Goal: Obtain resource: Obtain resource

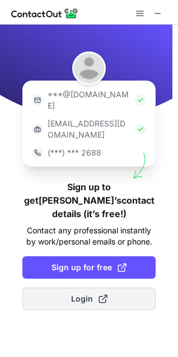
click at [87, 293] on span "Login" at bounding box center [89, 298] width 36 height 11
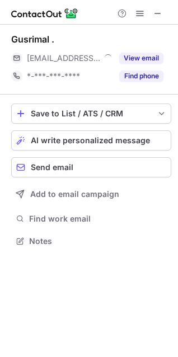
scroll to position [232, 178]
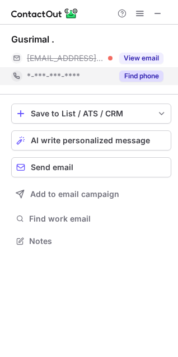
click at [132, 75] on button "Find phone" at bounding box center [141, 75] width 44 height 11
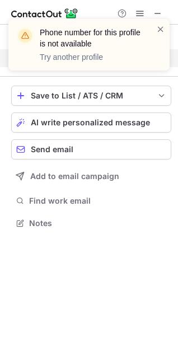
scroll to position [197, 178]
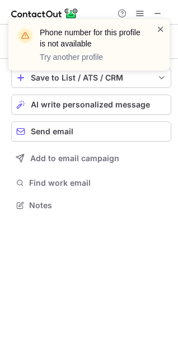
click at [162, 28] on span at bounding box center [160, 28] width 9 height 11
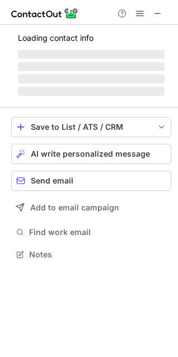
scroll to position [5, 5]
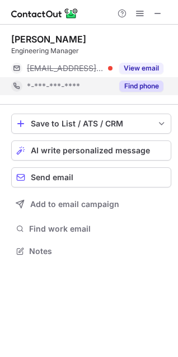
click at [136, 86] on button "Find phone" at bounding box center [141, 85] width 44 height 11
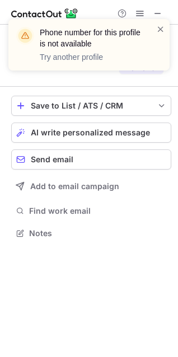
scroll to position [207, 178]
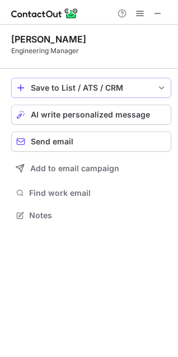
click at [163, 83] on span "save-profile-one-click" at bounding box center [161, 87] width 9 height 9
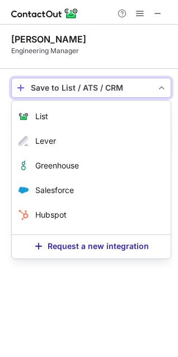
click at [163, 83] on span "save-profile-one-click" at bounding box center [161, 87] width 9 height 9
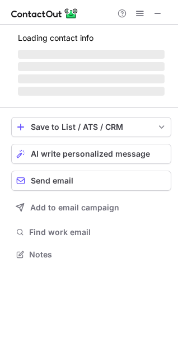
scroll to position [5, 5]
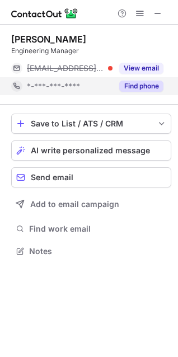
click at [138, 89] on button "Find phone" at bounding box center [141, 85] width 44 height 11
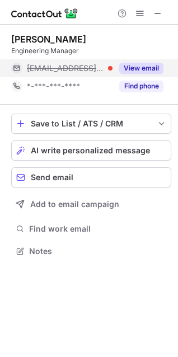
click at [136, 64] on button "View email" at bounding box center [141, 68] width 44 height 11
click at [159, 69] on div at bounding box center [161, 68] width 4 height 4
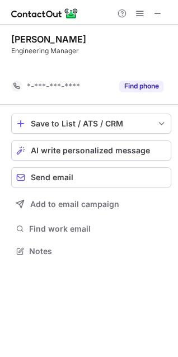
scroll to position [225, 178]
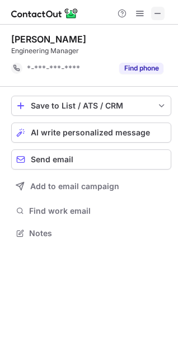
click at [155, 17] on span at bounding box center [157, 13] width 9 height 9
